Goal: Information Seeking & Learning: Learn about a topic

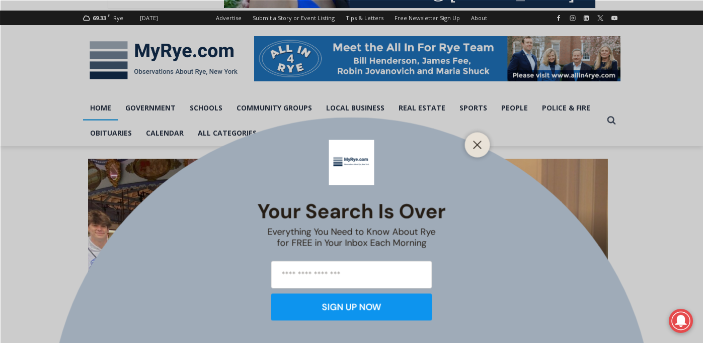
scroll to position [124, 0]
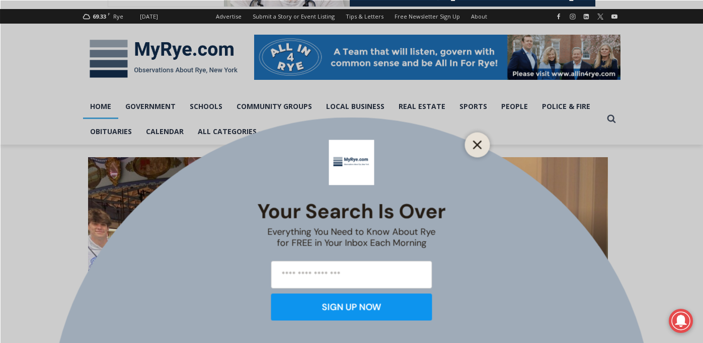
click at [477, 145] on line "Close" at bounding box center [476, 144] width 7 height 7
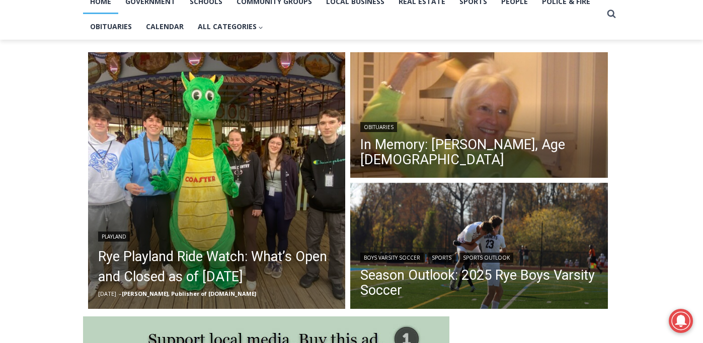
scroll to position [227, 0]
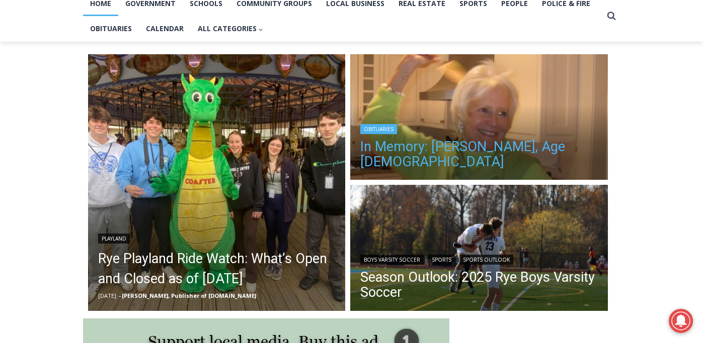
click at [474, 144] on link "In Memory: [PERSON_NAME], Age [DEMOGRAPHIC_DATA]" at bounding box center [478, 154] width 237 height 30
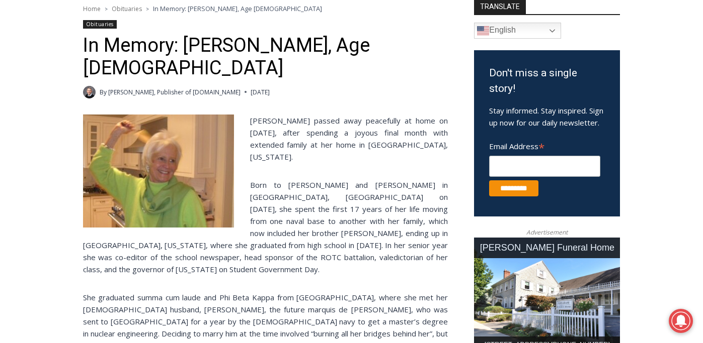
scroll to position [280, 0]
